Goal: Task Accomplishment & Management: Use online tool/utility

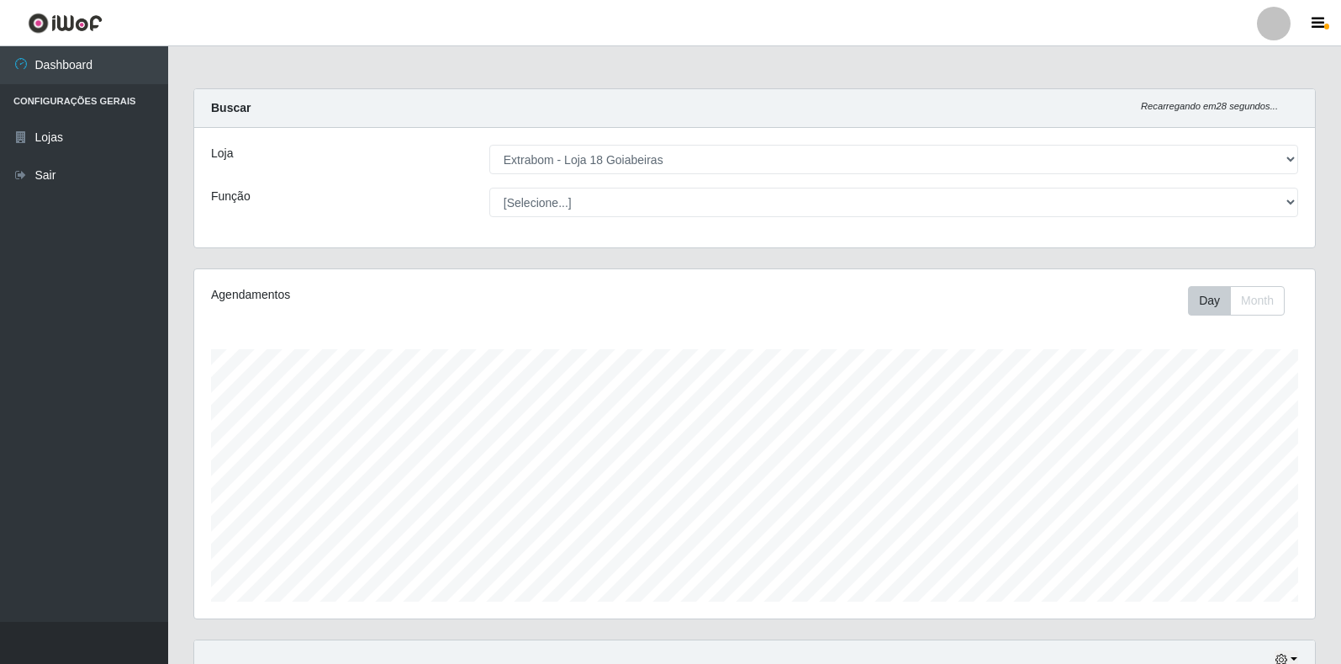
select select "501"
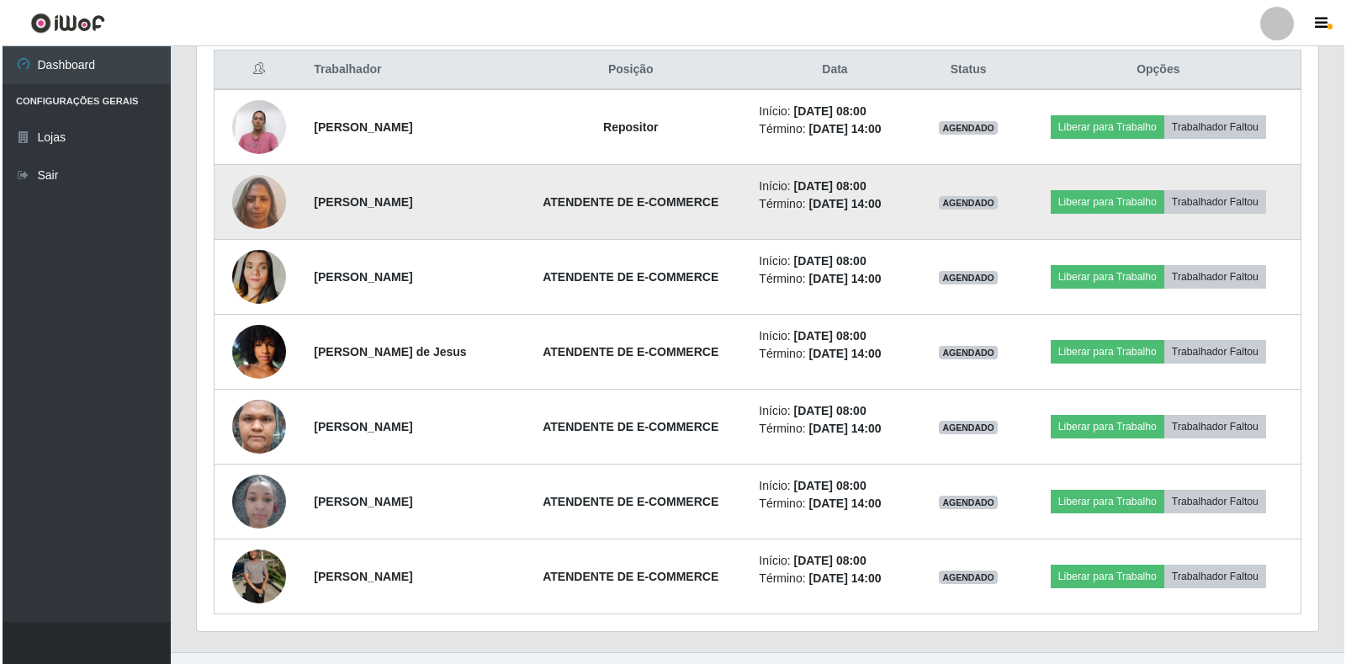
scroll to position [594, 0]
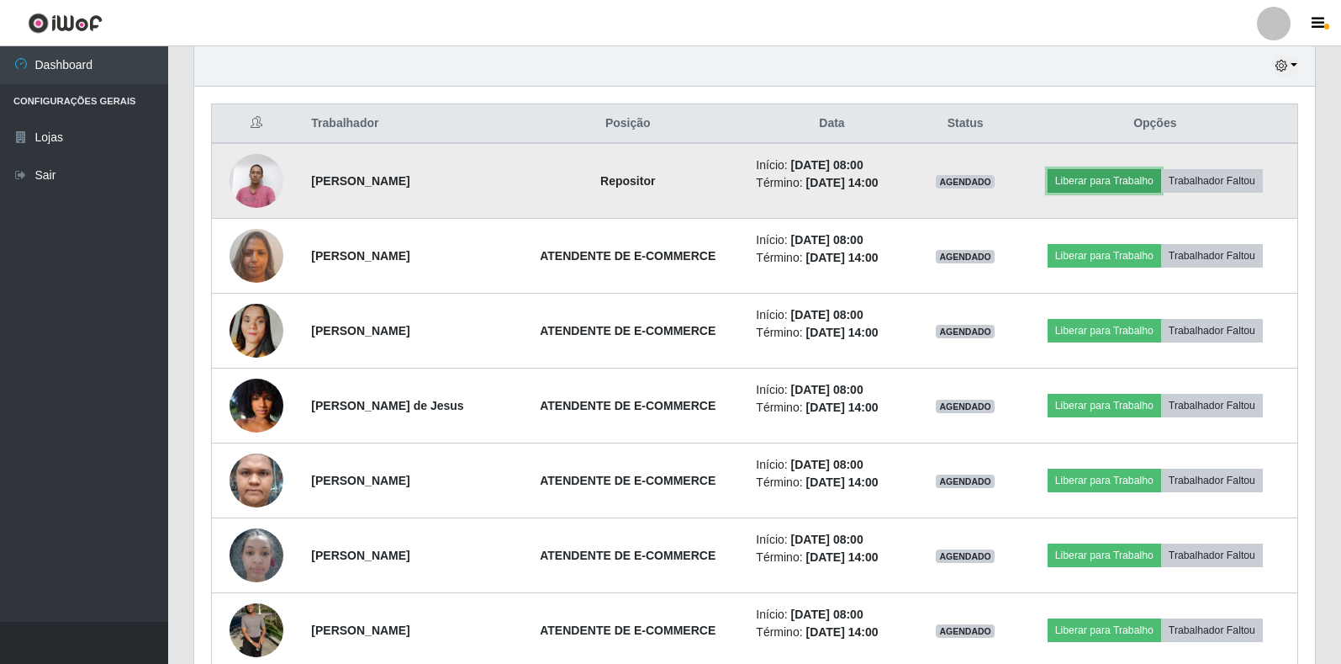
click at [1129, 181] on button "Liberar para Trabalho" at bounding box center [1105, 181] width 114 height 24
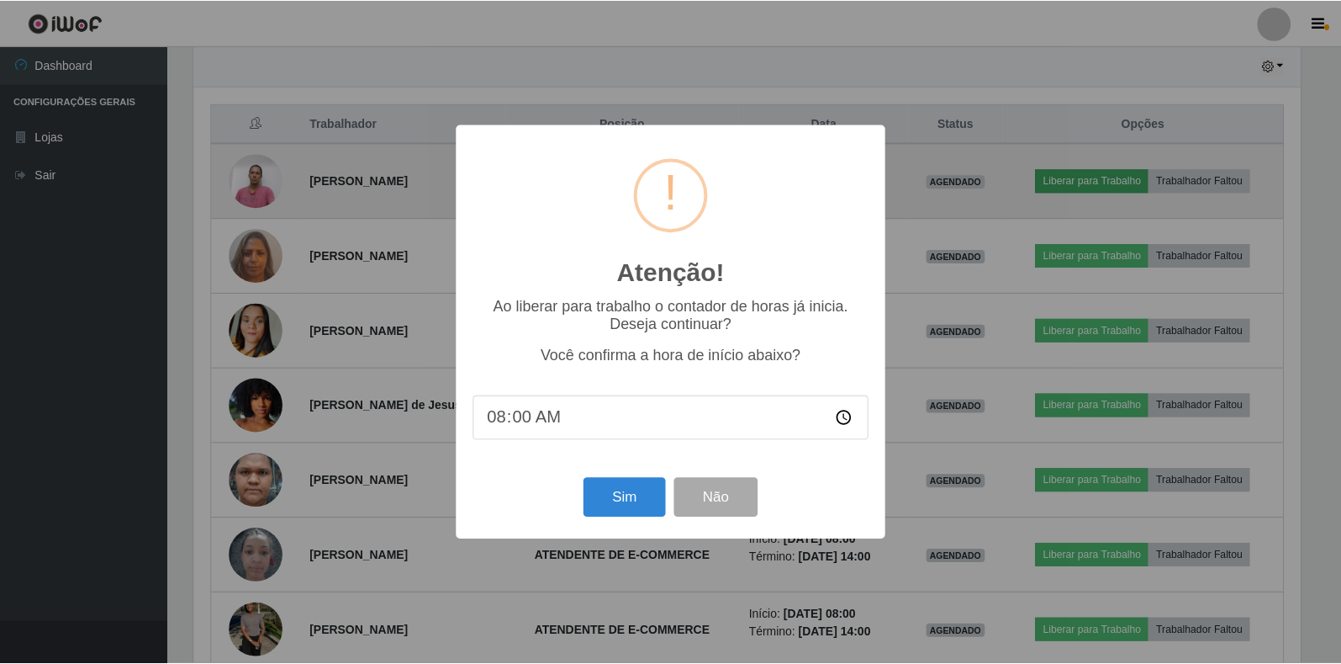
scroll to position [349, 1111]
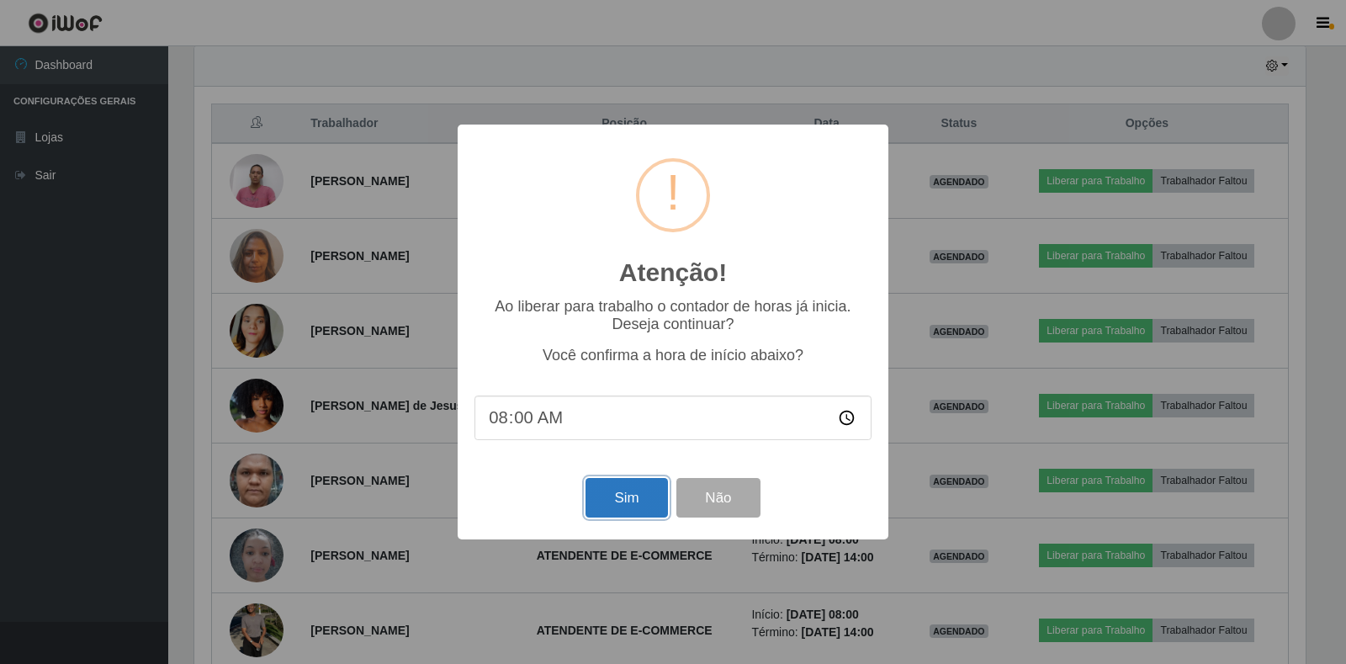
click at [628, 494] on button "Sim" at bounding box center [626, 498] width 82 height 40
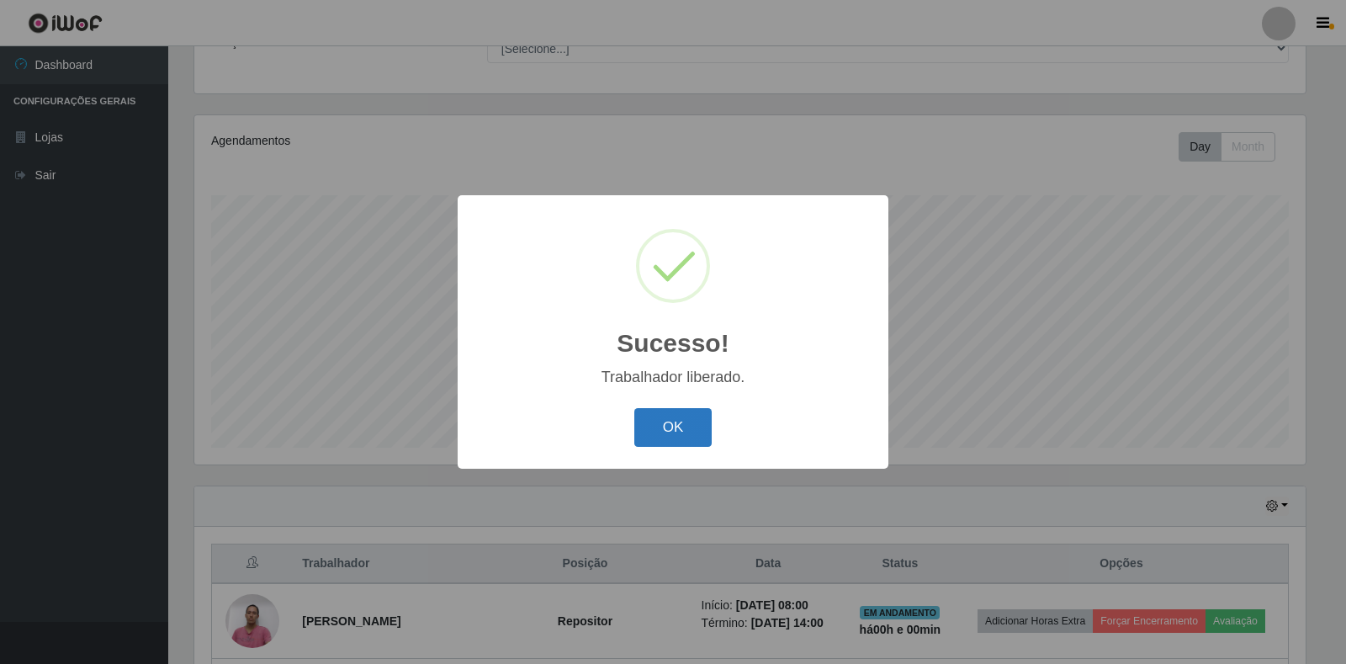
click at [648, 435] on button "OK" at bounding box center [673, 428] width 78 height 40
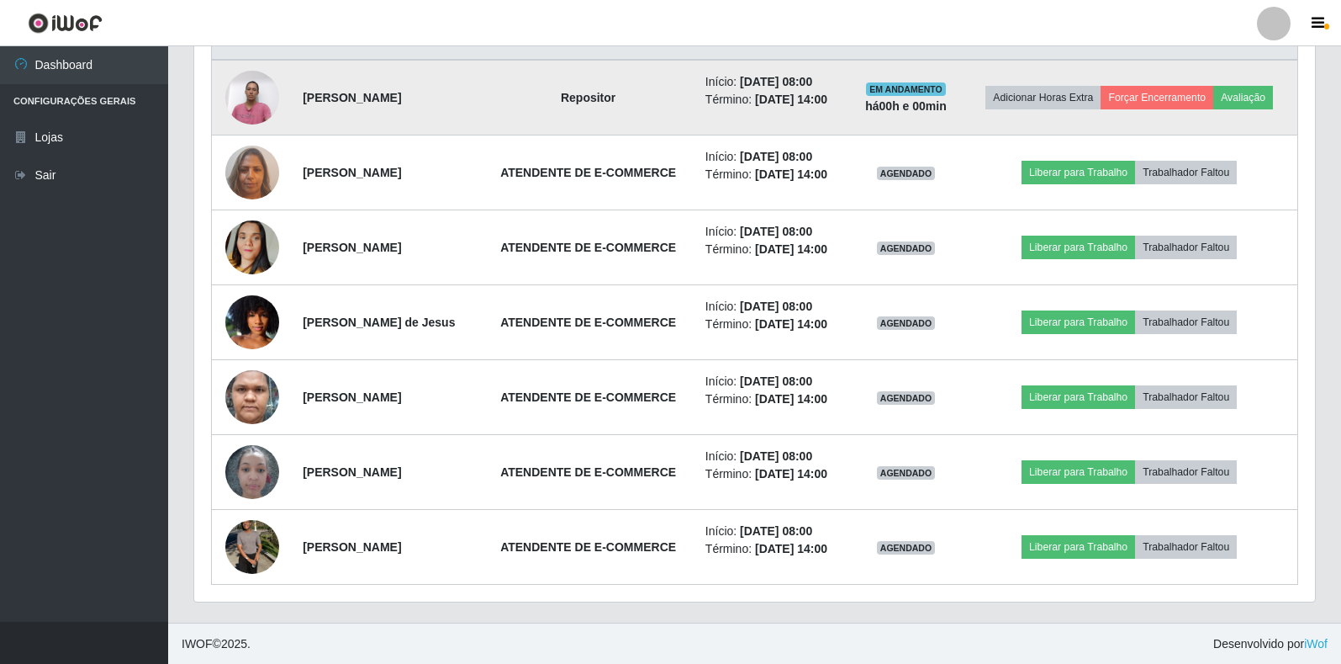
scroll to position [678, 0]
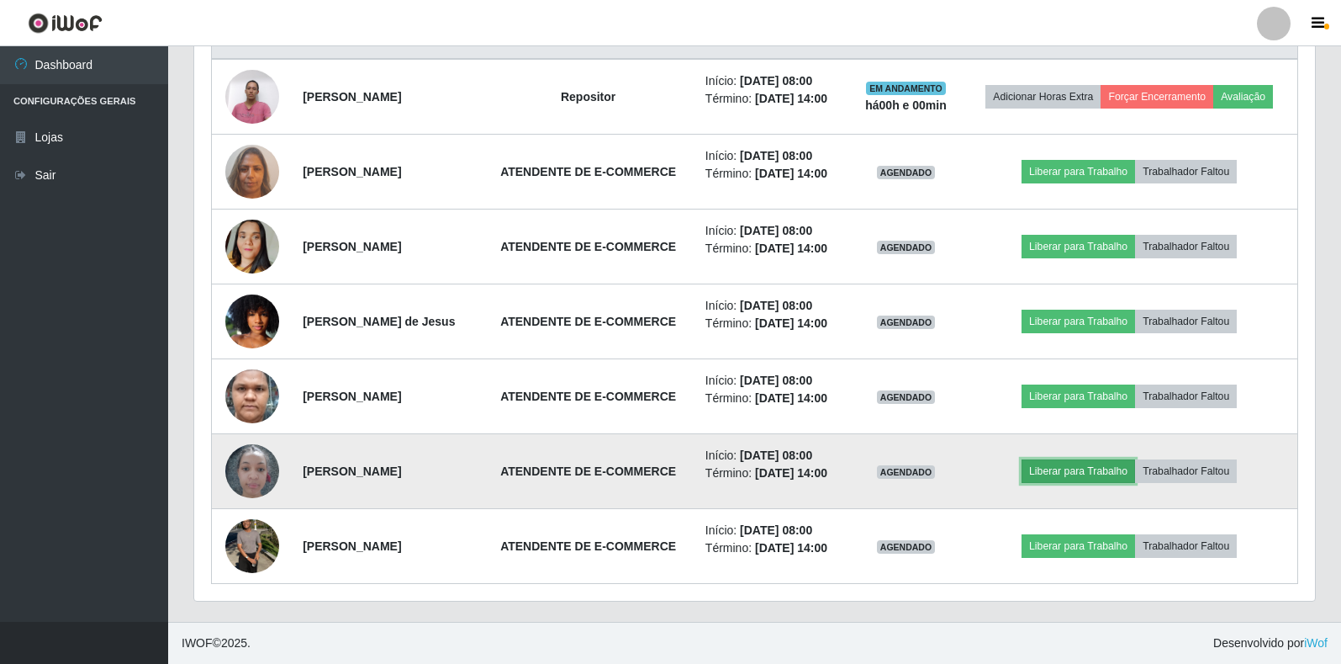
click at [1124, 470] on button "Liberar para Trabalho" at bounding box center [1079, 471] width 114 height 24
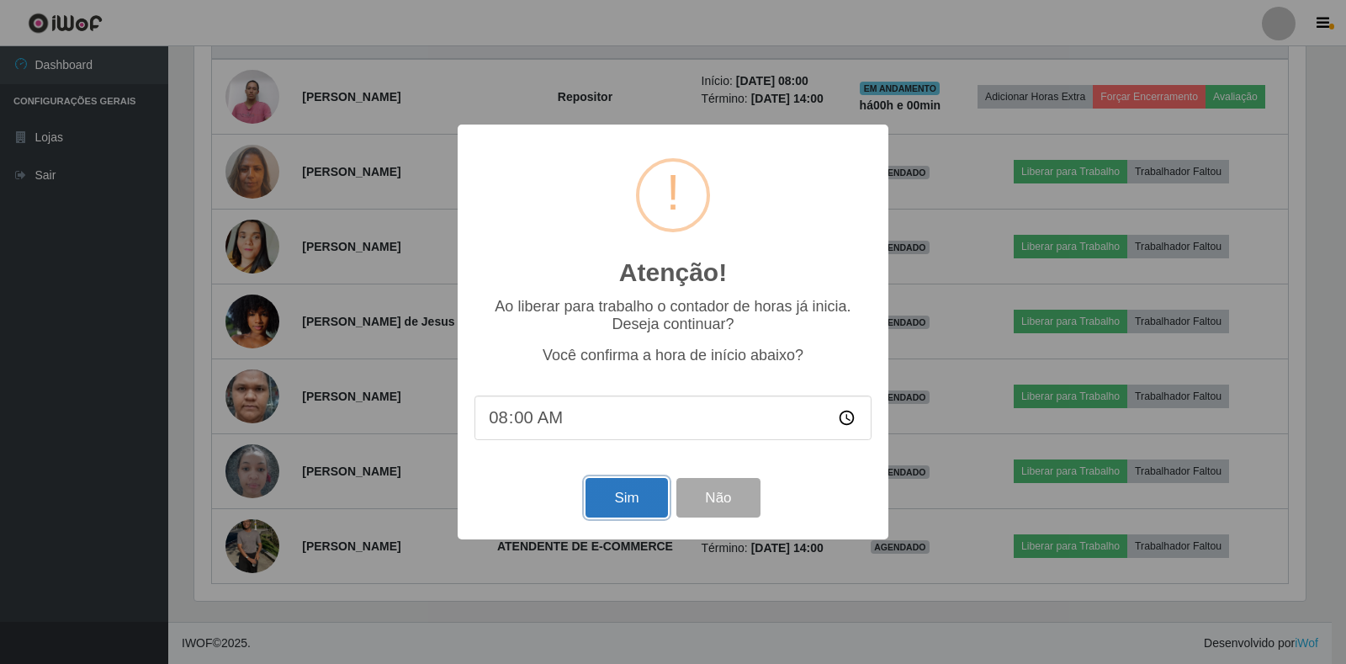
click at [621, 500] on button "Sim" at bounding box center [626, 498] width 82 height 40
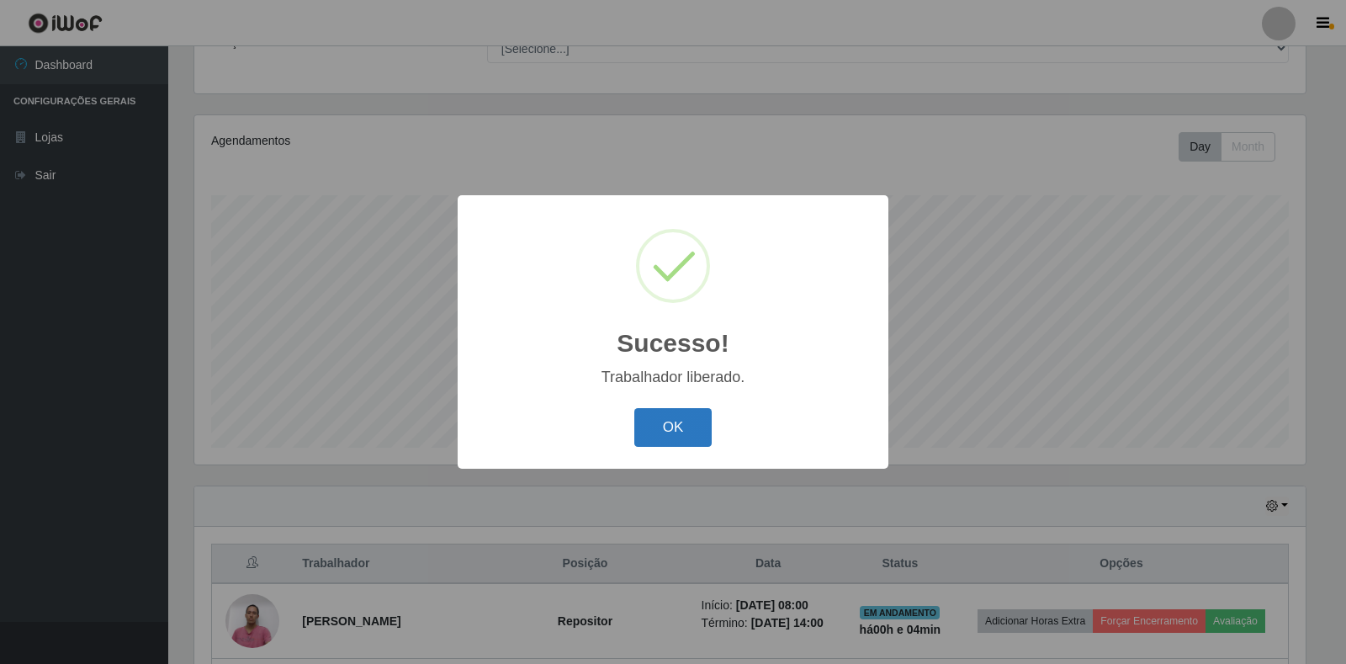
click at [669, 442] on button "OK" at bounding box center [673, 428] width 78 height 40
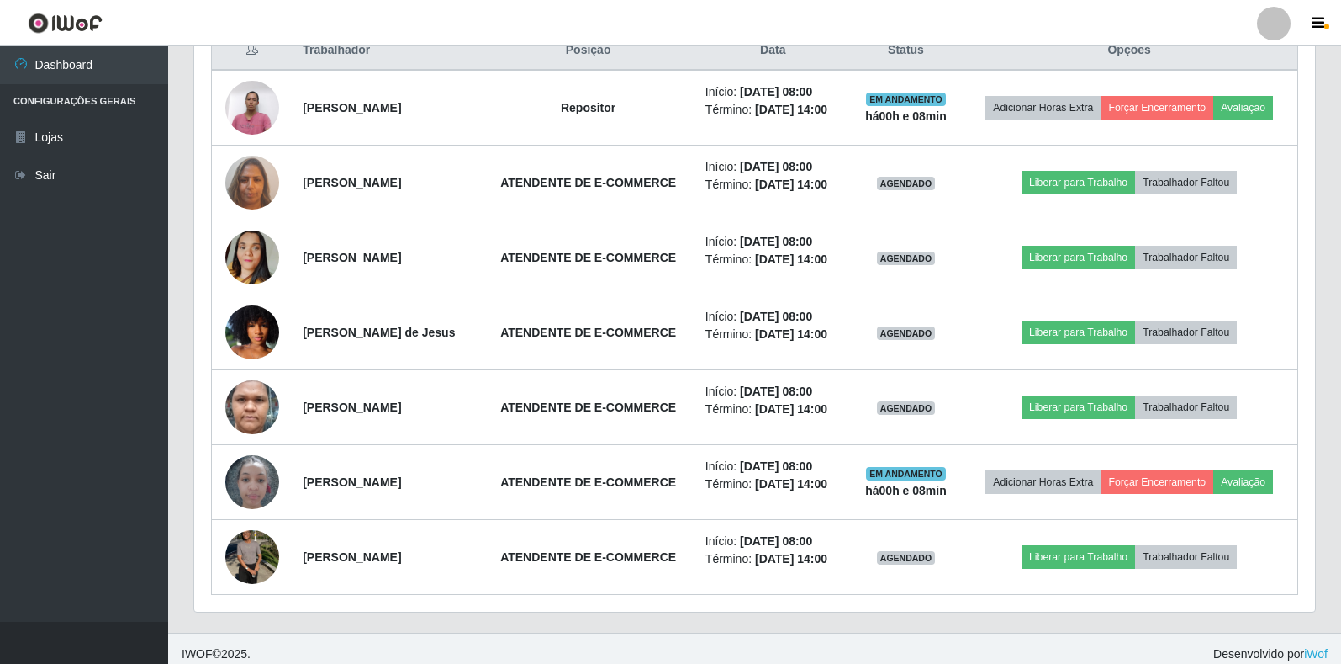
scroll to position [673, 0]
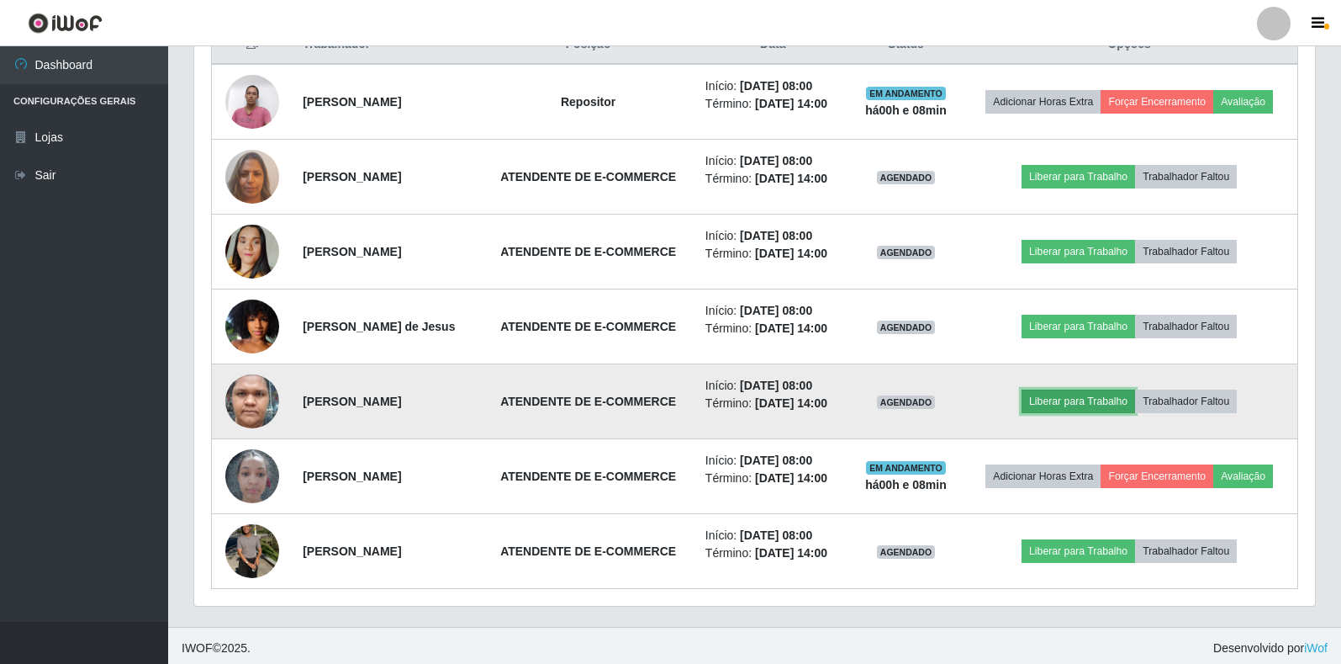
click at [1071, 399] on button "Liberar para Trabalho" at bounding box center [1079, 401] width 114 height 24
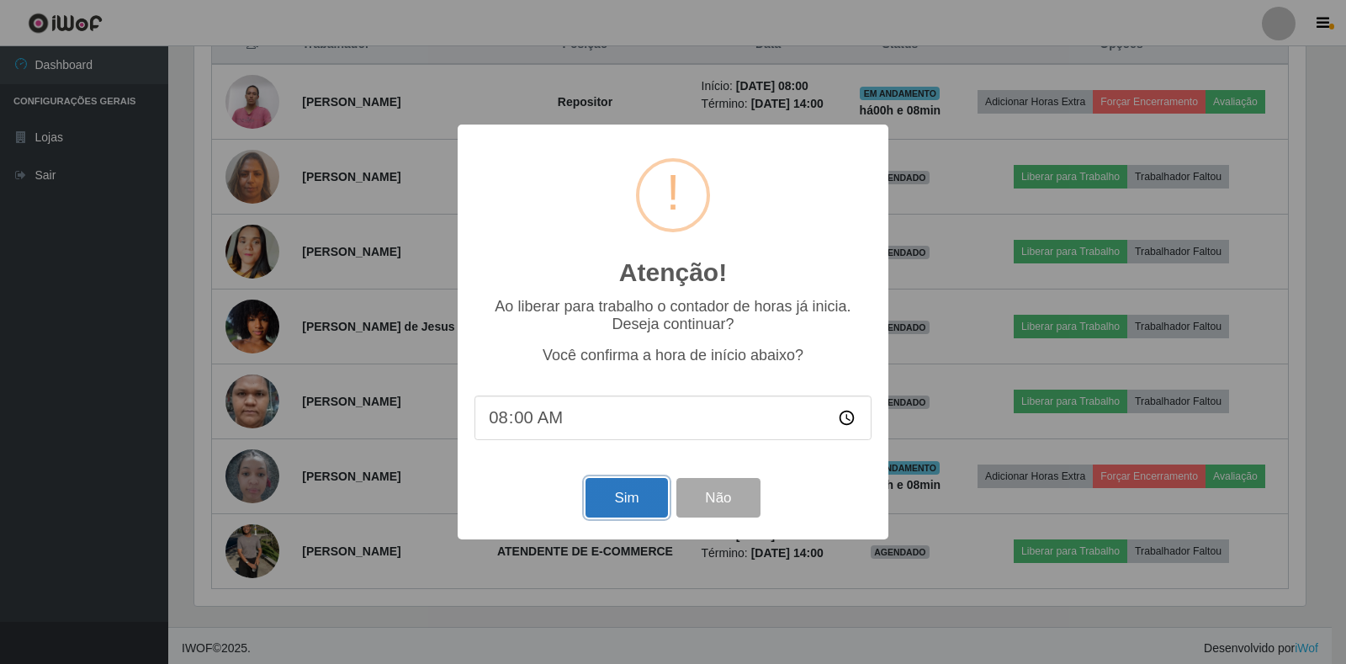
click at [623, 495] on button "Sim" at bounding box center [626, 498] width 82 height 40
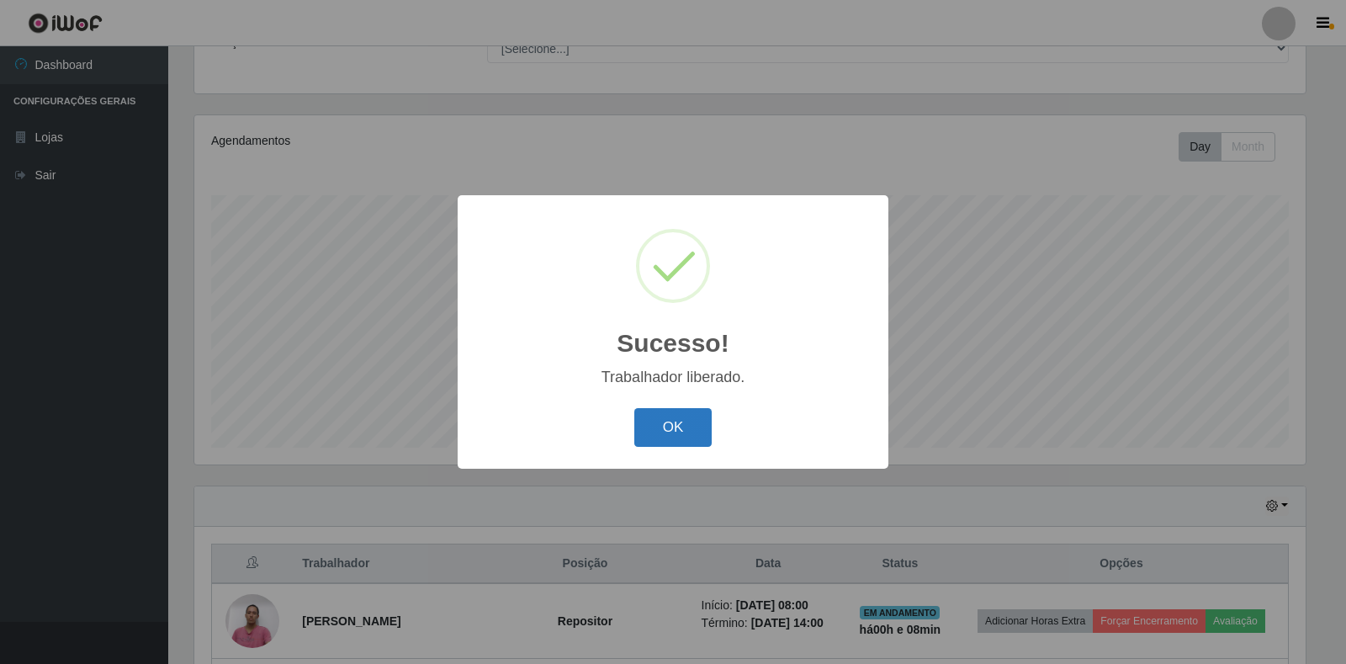
click at [677, 444] on button "OK" at bounding box center [673, 428] width 78 height 40
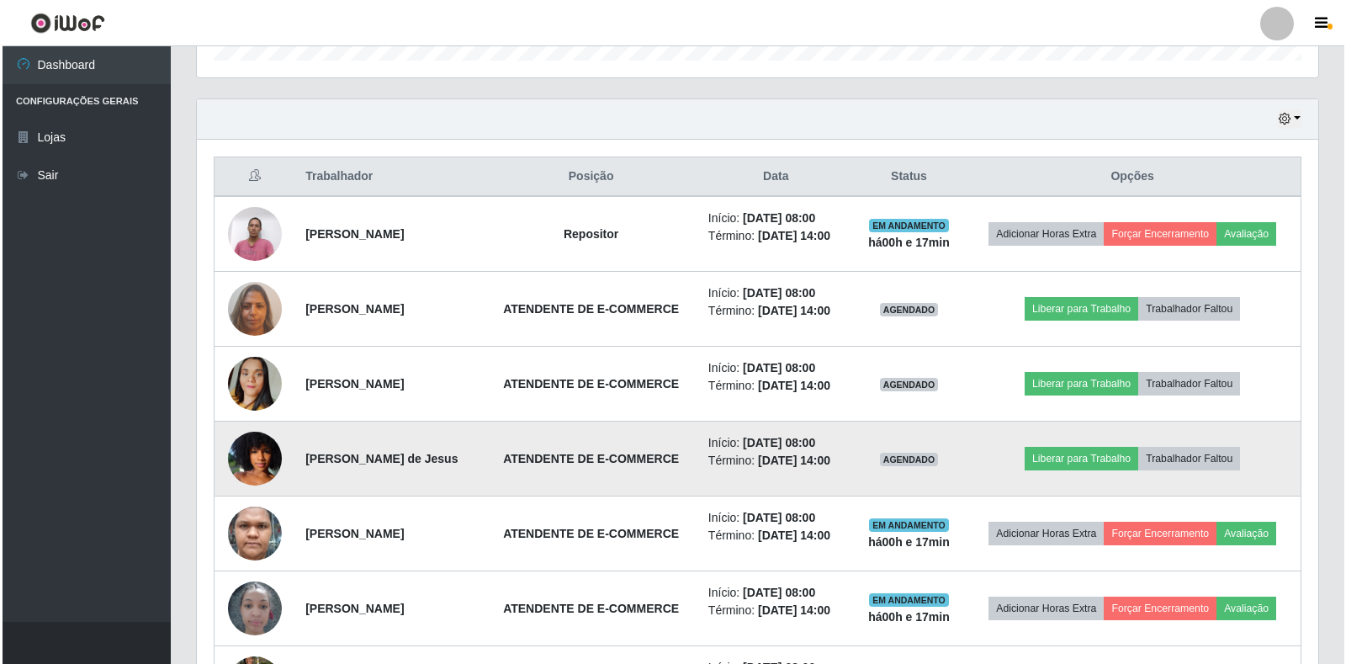
scroll to position [678, 0]
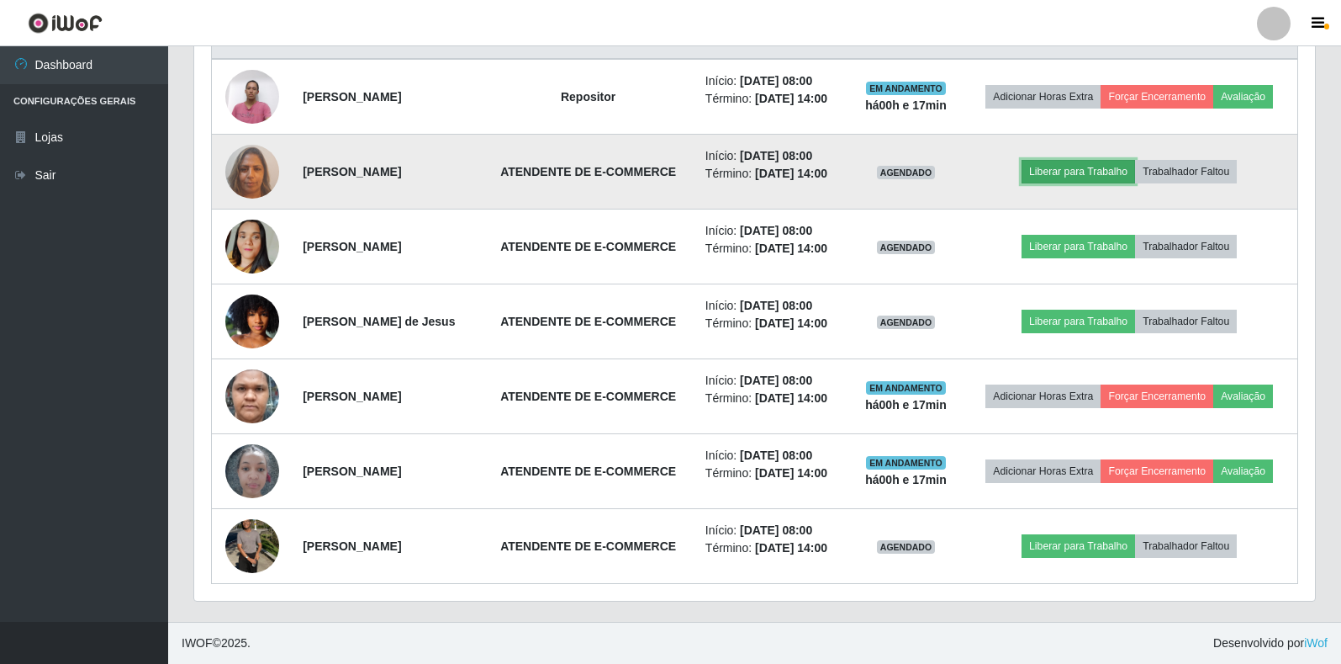
click at [1081, 169] on button "Liberar para Trabalho" at bounding box center [1079, 172] width 114 height 24
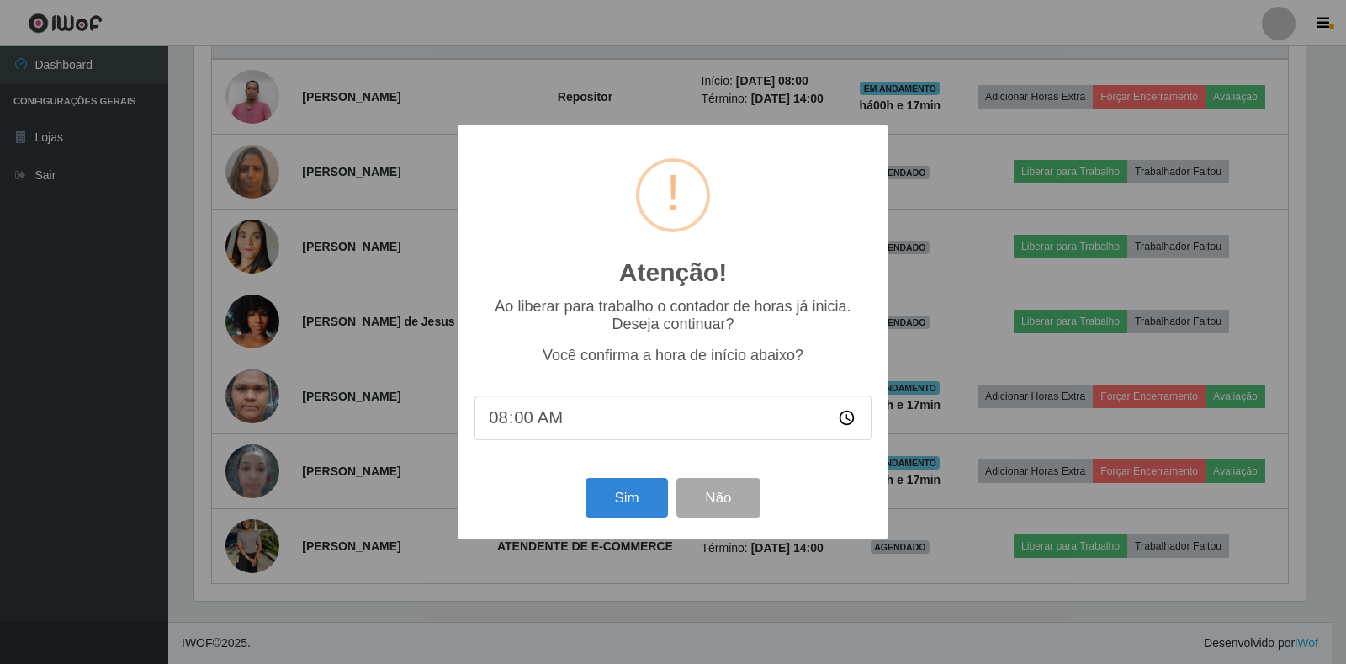
click at [518, 423] on input "08:00" at bounding box center [672, 417] width 397 height 45
type input "08:15"
click at [637, 499] on button "Sim" at bounding box center [626, 498] width 82 height 40
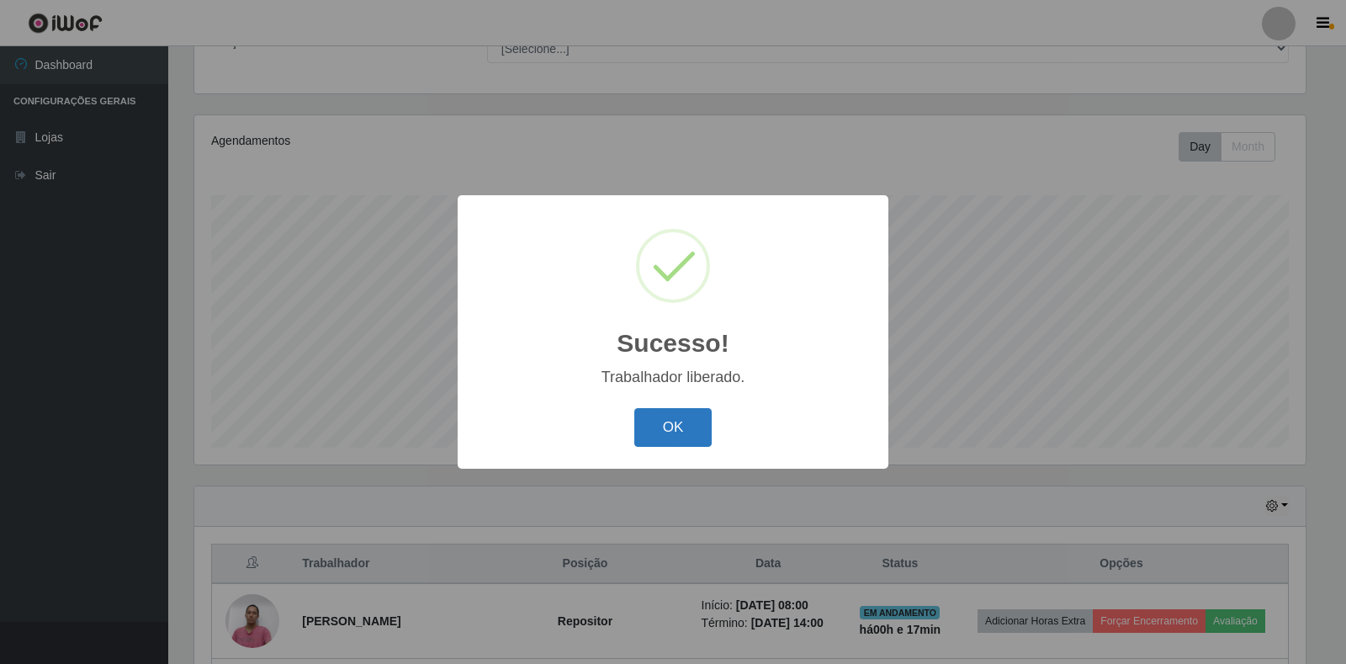
click at [664, 426] on button "OK" at bounding box center [673, 428] width 78 height 40
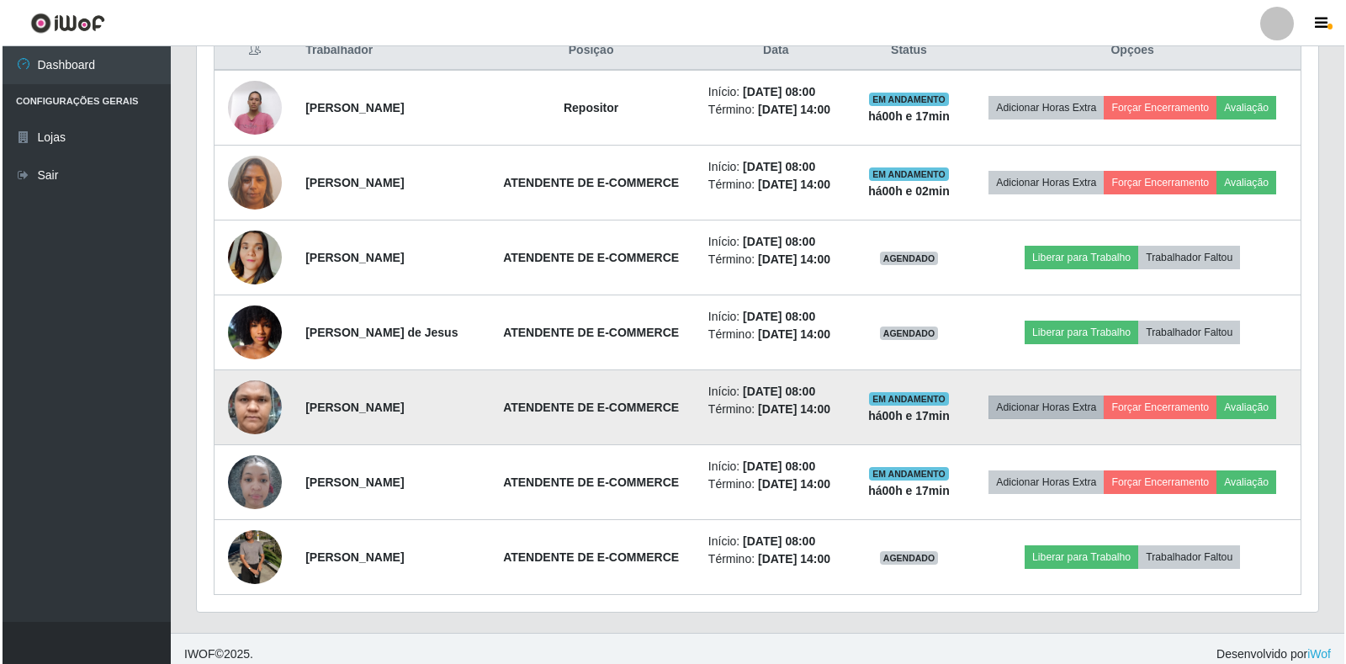
scroll to position [678, 0]
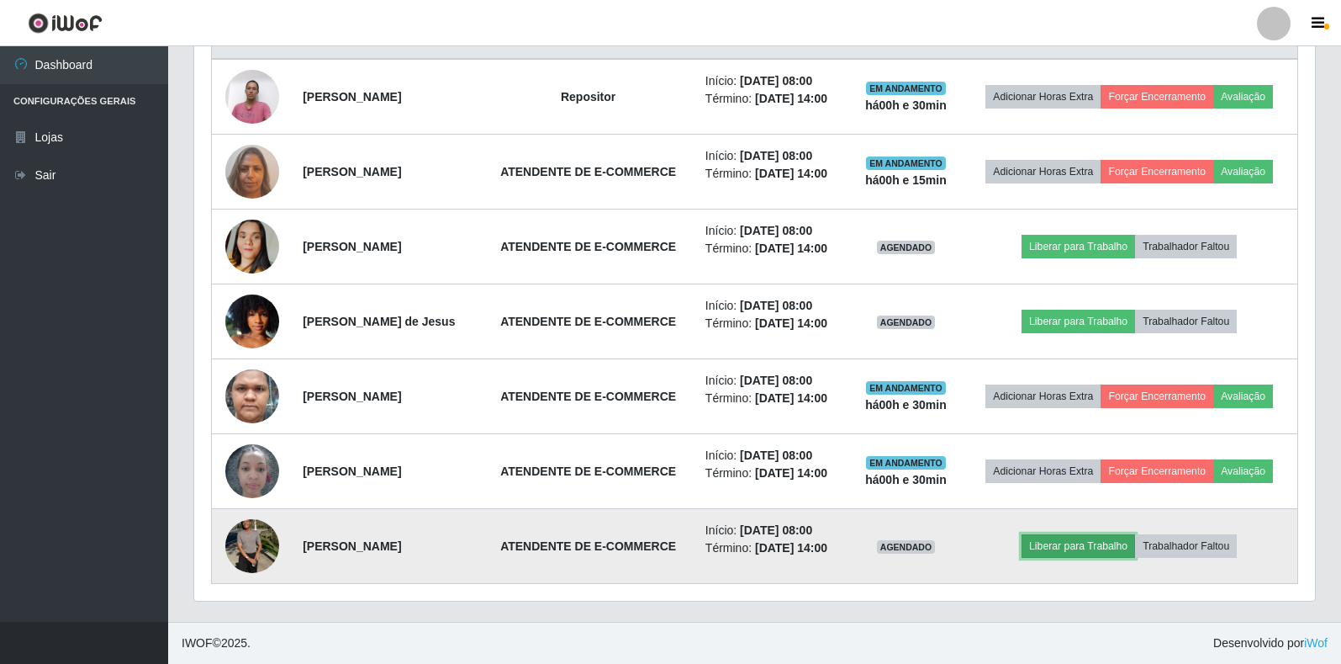
click at [1107, 544] on button "Liberar para Trabalho" at bounding box center [1079, 546] width 114 height 24
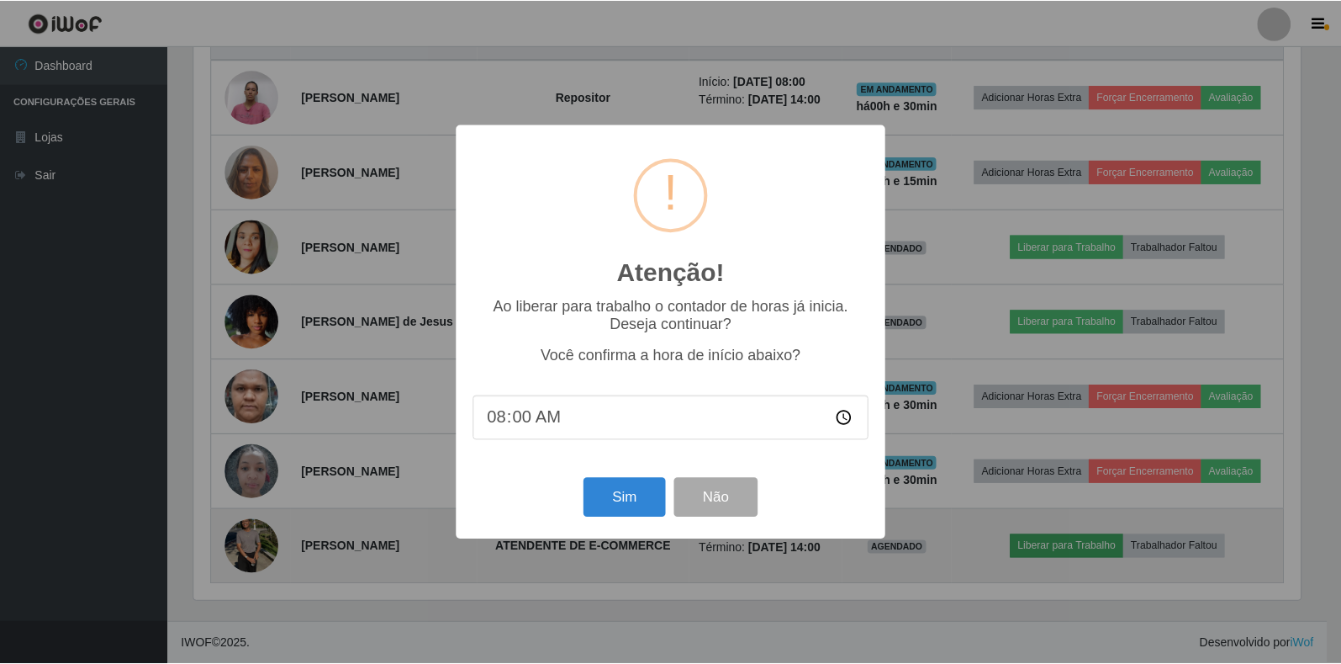
scroll to position [349, 1111]
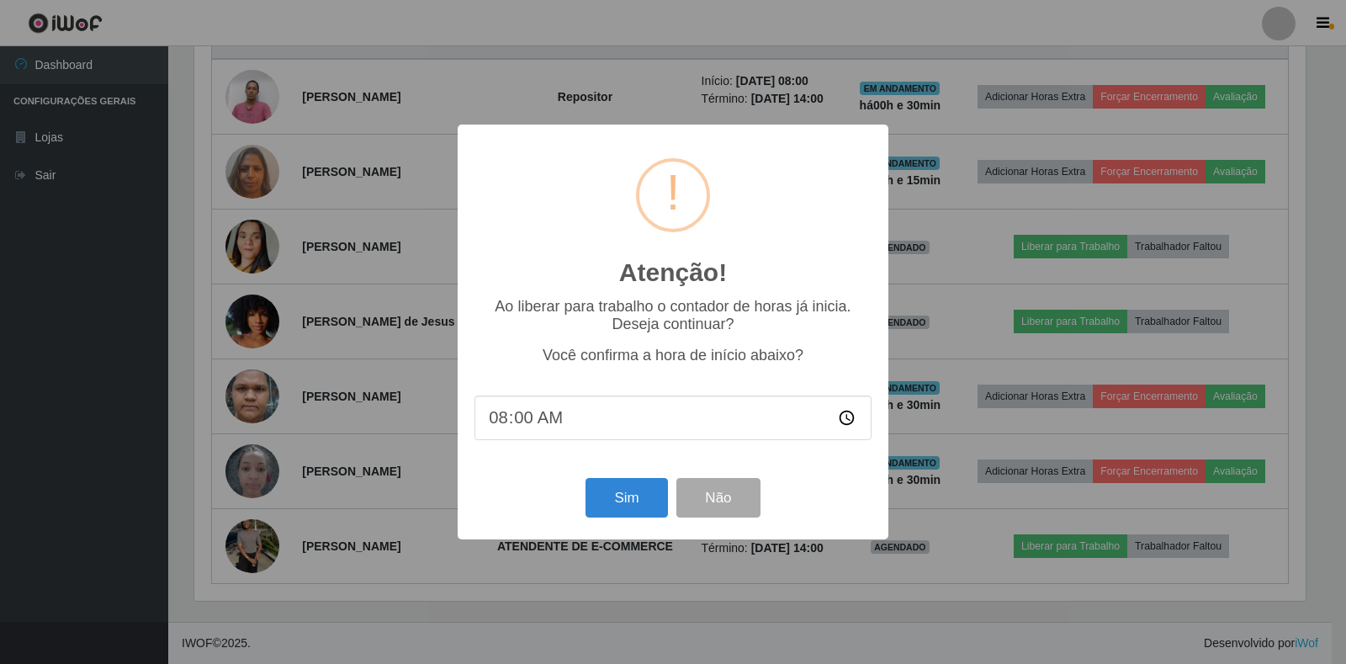
click at [524, 429] on input "08:00" at bounding box center [672, 417] width 397 height 45
type input "08:30"
click at [639, 515] on button "Sim" at bounding box center [626, 498] width 82 height 40
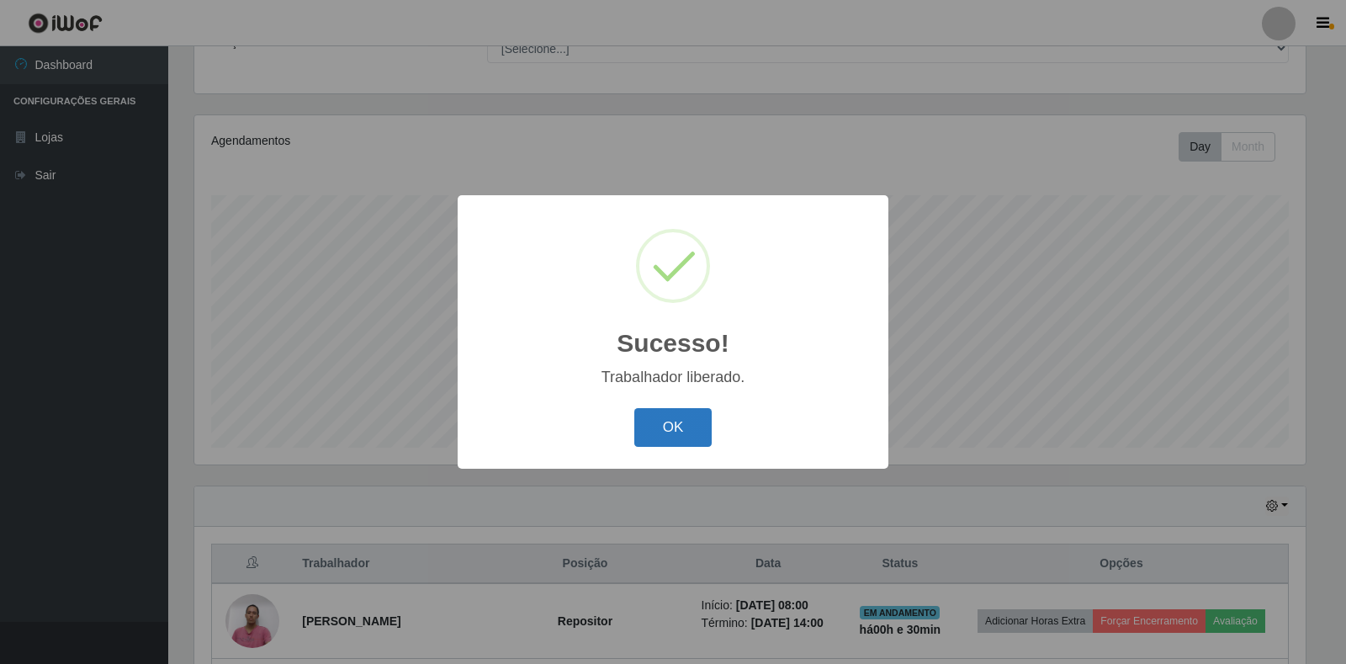
click at [674, 419] on button "OK" at bounding box center [673, 428] width 78 height 40
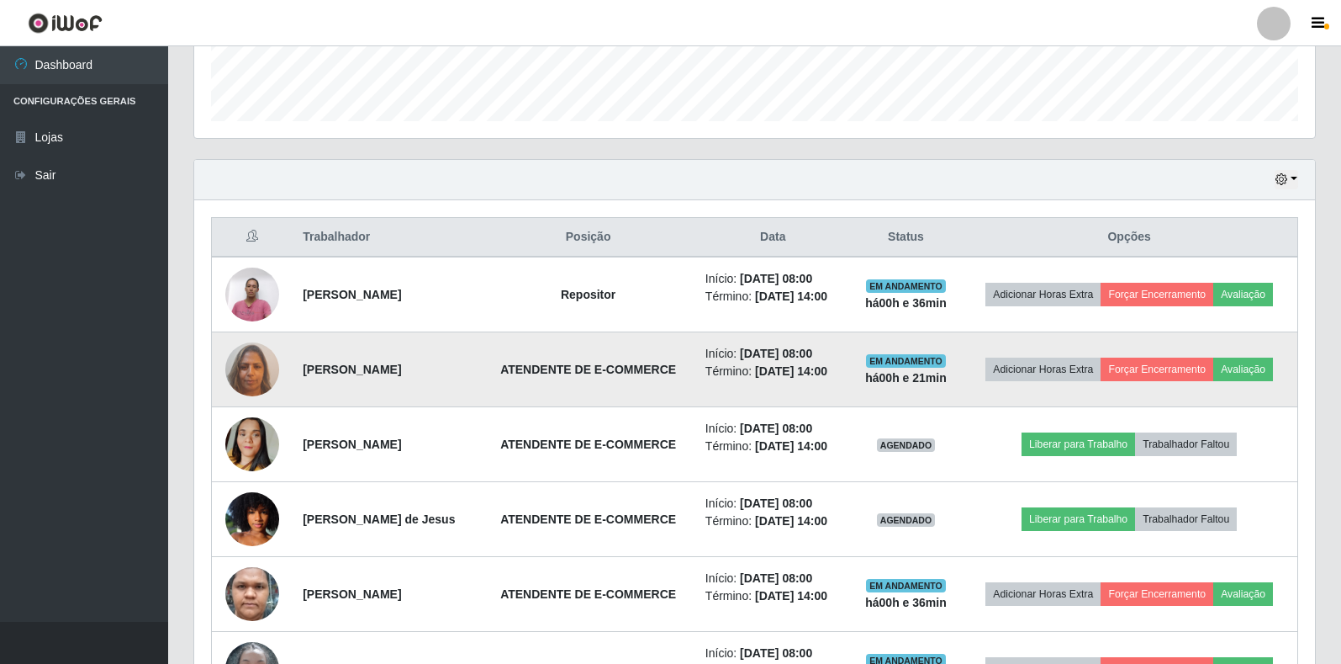
scroll to position [510, 0]
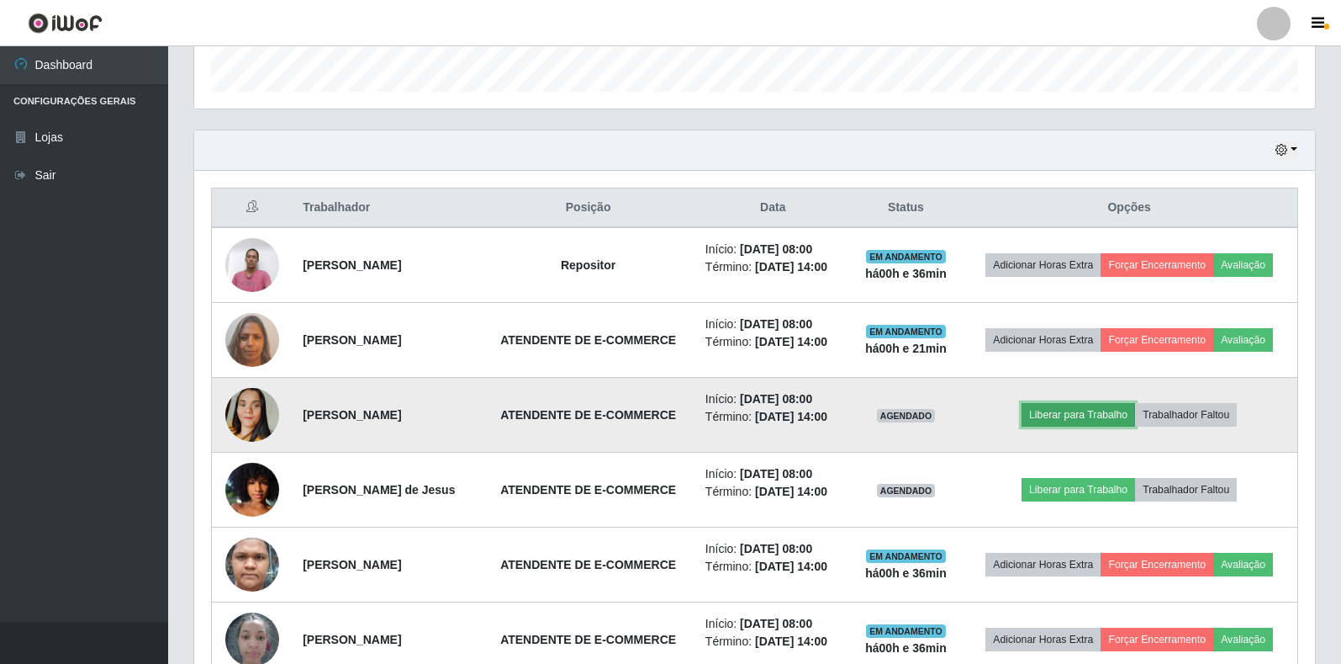
click at [1108, 415] on button "Liberar para Trabalho" at bounding box center [1079, 415] width 114 height 24
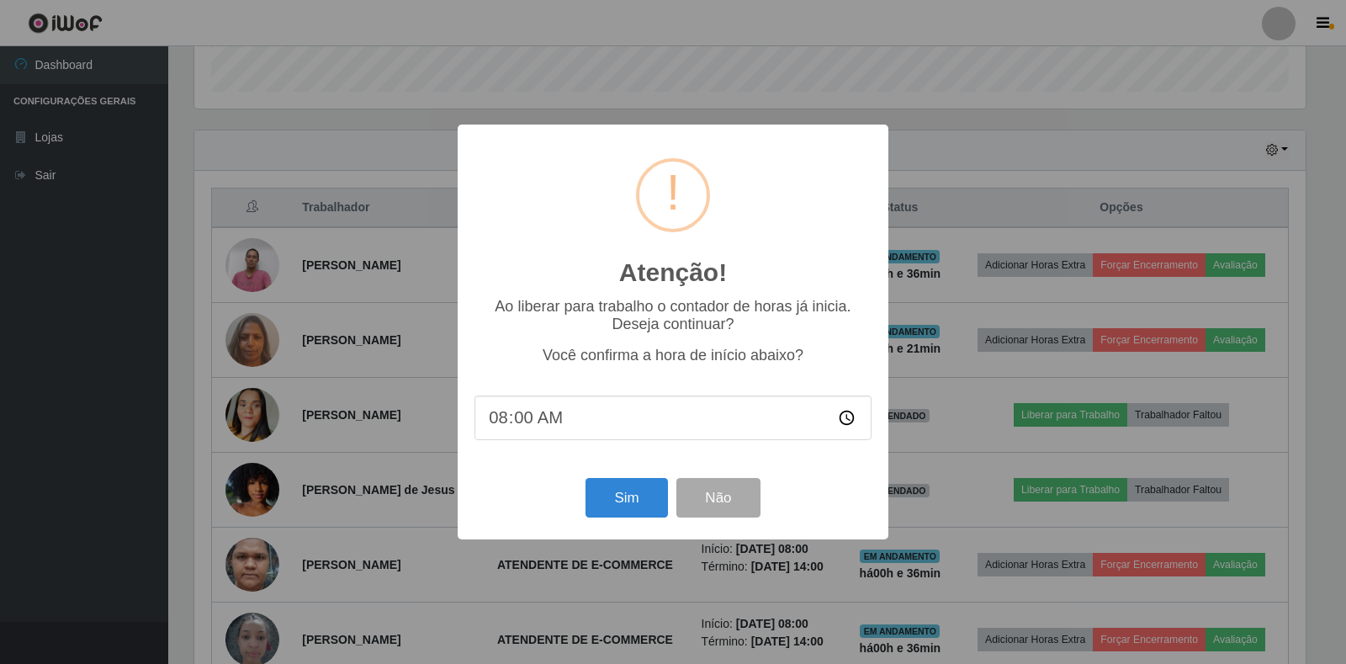
click at [547, 431] on input "08:00" at bounding box center [672, 417] width 397 height 45
click at [537, 420] on input "08:00" at bounding box center [672, 417] width 397 height 45
click at [527, 416] on input "08:00" at bounding box center [672, 417] width 397 height 45
type input "08:35"
click at [627, 489] on button "Sim" at bounding box center [626, 498] width 82 height 40
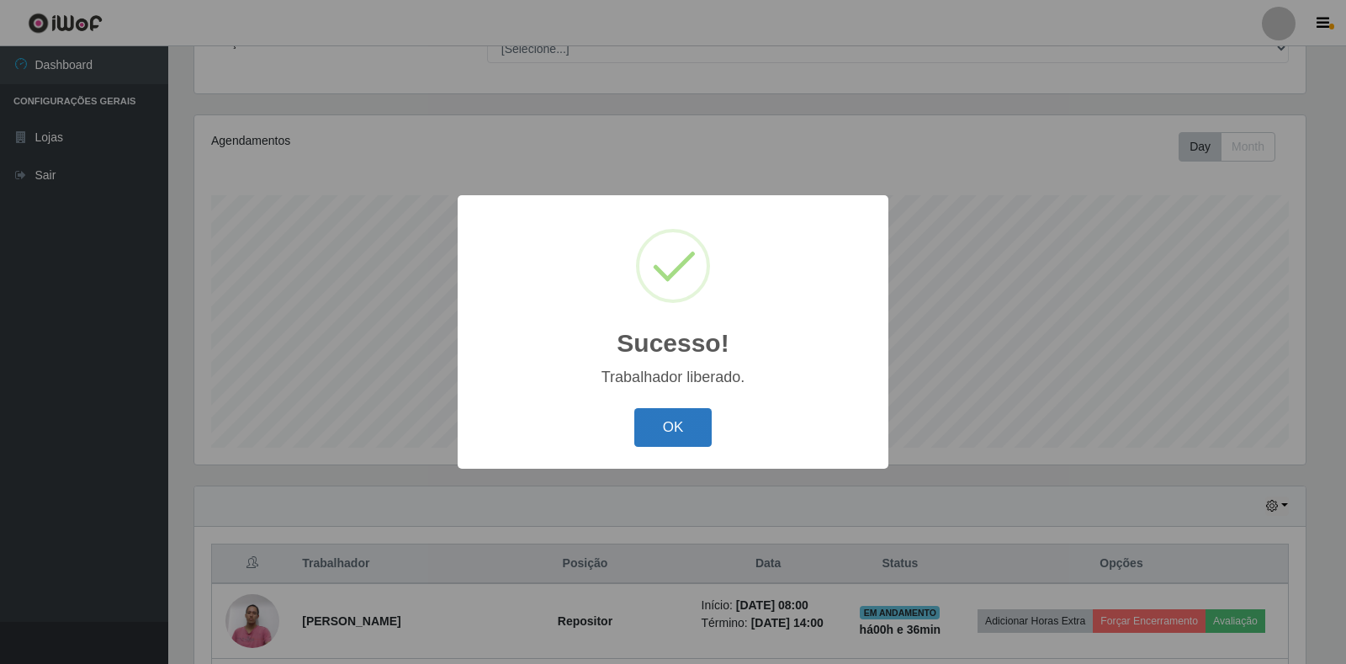
click at [687, 421] on button "OK" at bounding box center [673, 428] width 78 height 40
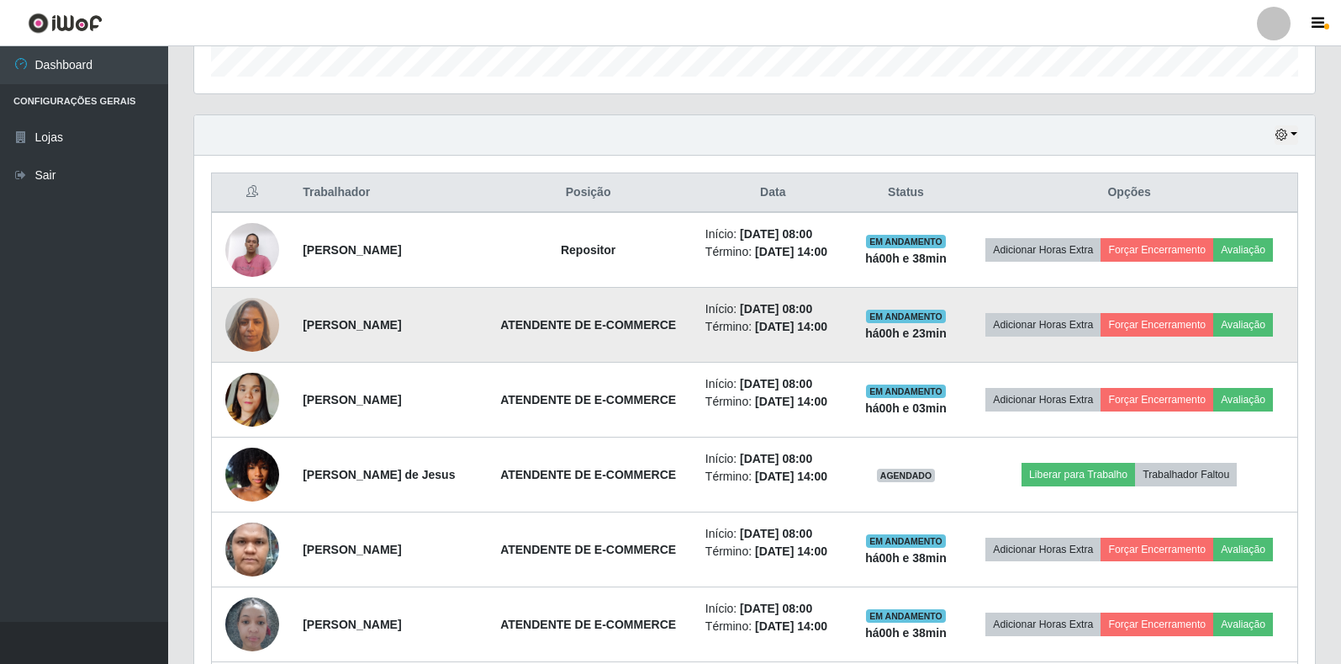
scroll to position [678, 0]
